Goal: Find specific page/section: Find specific page/section

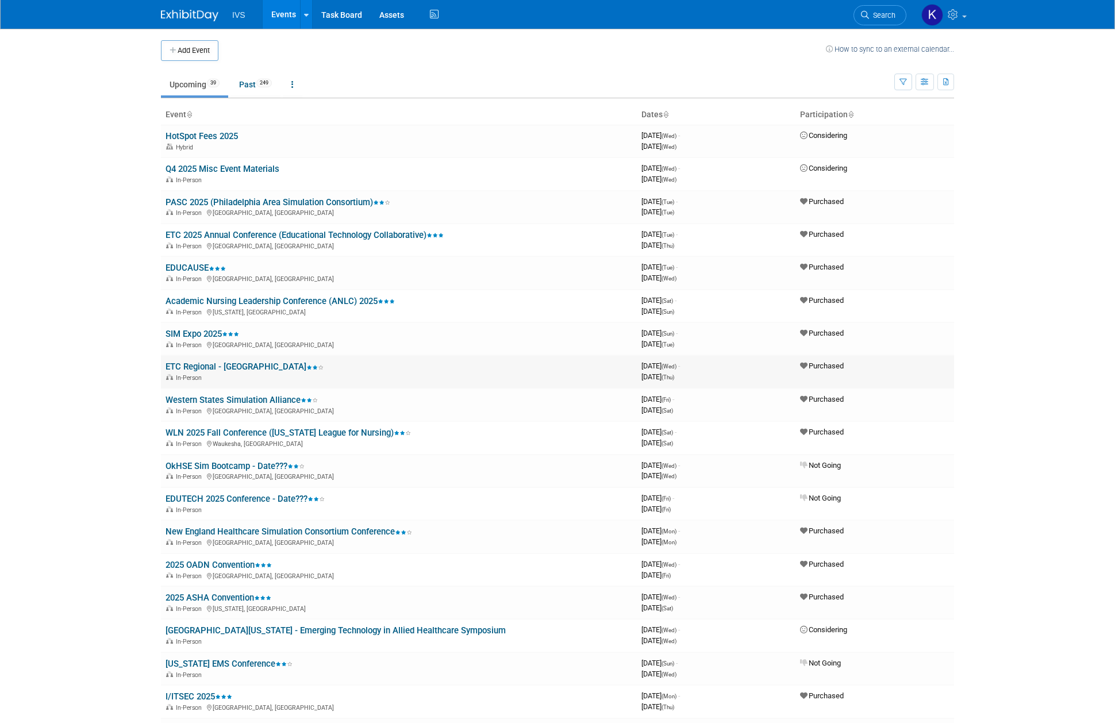
click at [197, 361] on td "ETC Regional - [GEOGRAPHIC_DATA] In-Person" at bounding box center [399, 371] width 476 height 33
click at [196, 364] on link "ETC Regional - [GEOGRAPHIC_DATA]" at bounding box center [244, 366] width 158 height 10
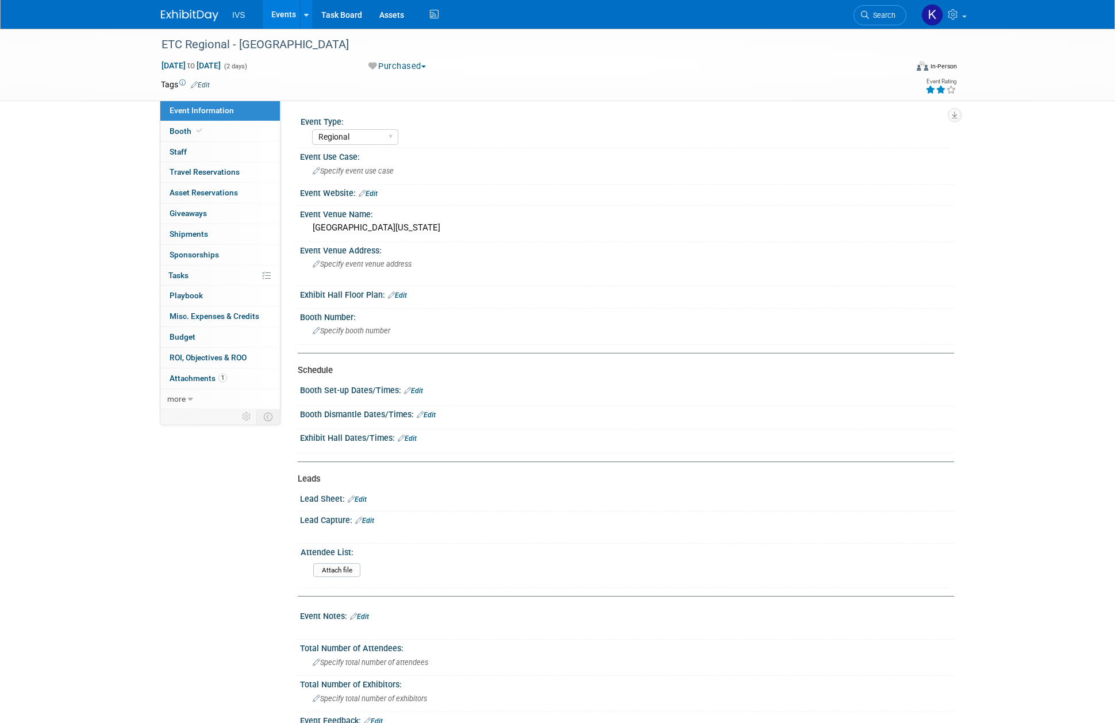
select select "Regional"
click at [213, 133] on link "Booth" at bounding box center [220, 131] width 120 height 20
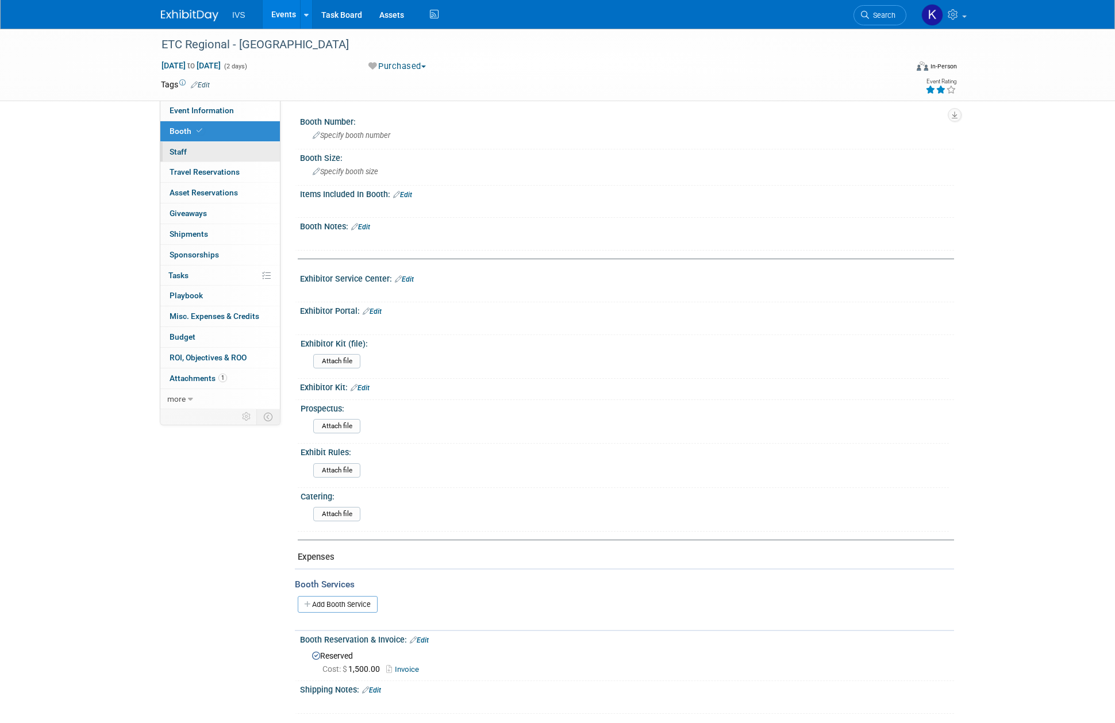
click at [211, 145] on link "0 Staff 0" at bounding box center [220, 152] width 120 height 20
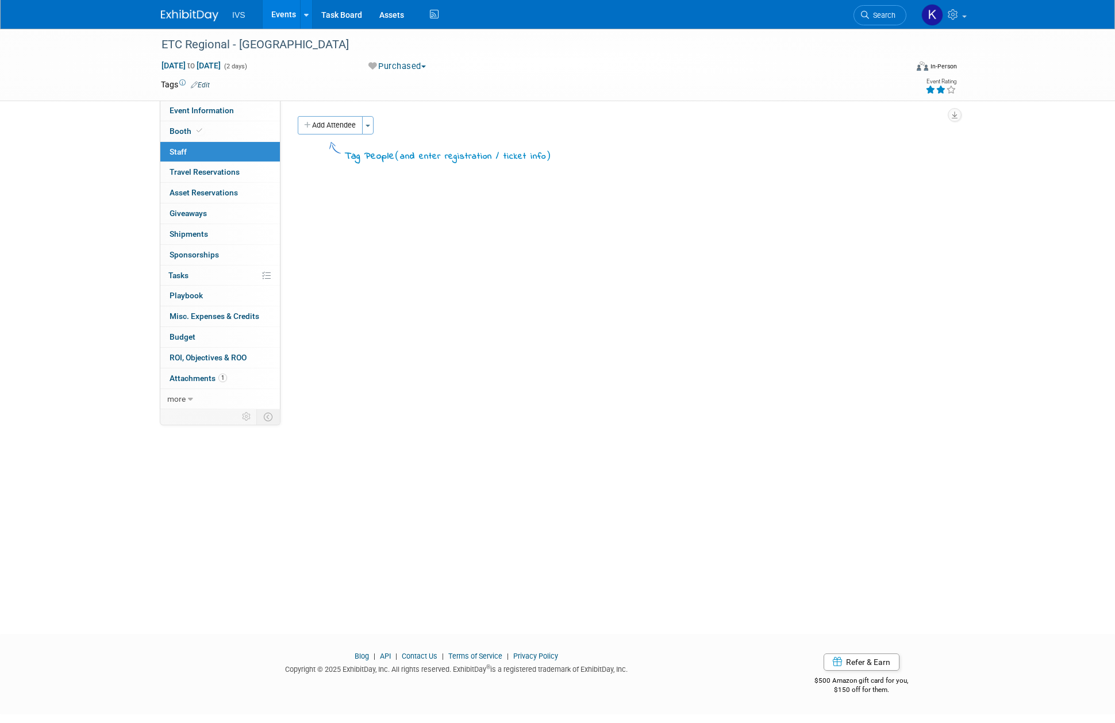
click at [276, 14] on link "Events" at bounding box center [284, 14] width 42 height 29
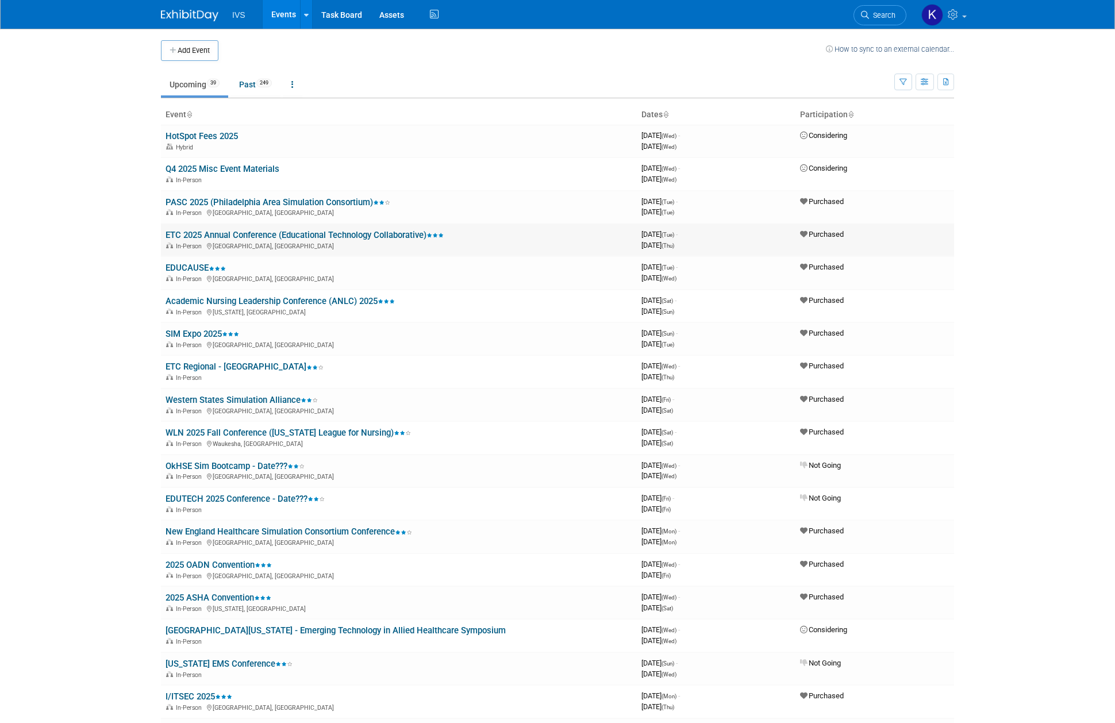
click at [274, 236] on link "ETC 2025 Annual Conference (Educational Technology Collaborative)" at bounding box center [304, 235] width 278 height 10
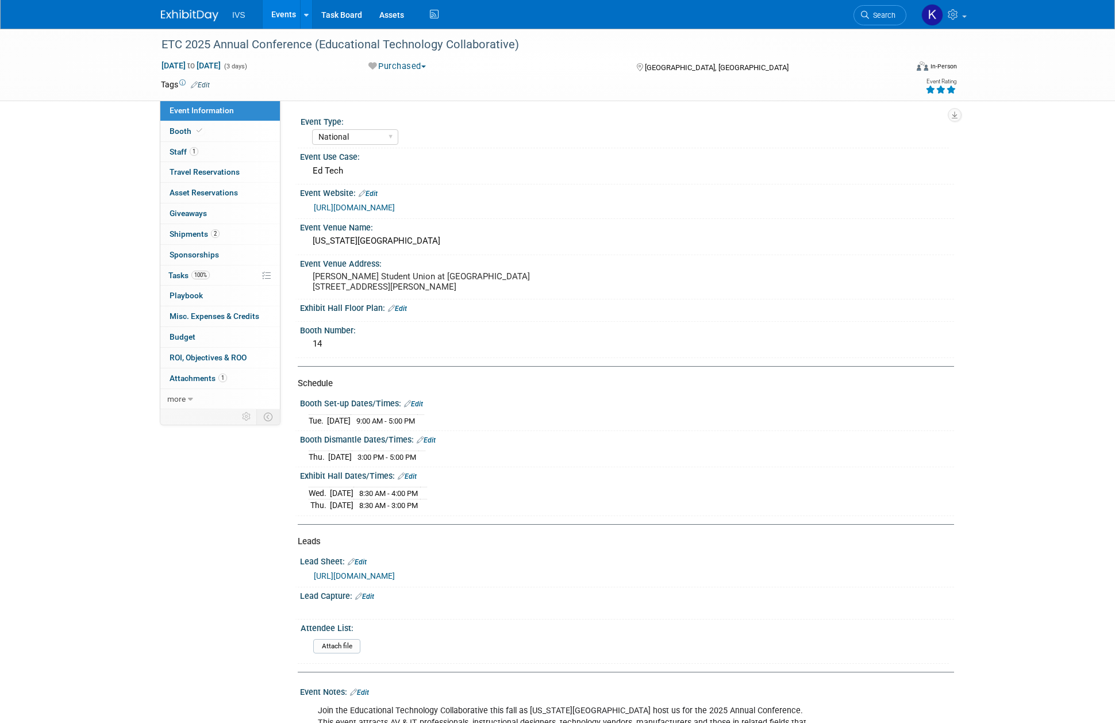
select select "National"
click at [182, 151] on span "Staff 1" at bounding box center [184, 151] width 29 height 9
